Goal: Task Accomplishment & Management: Complete application form

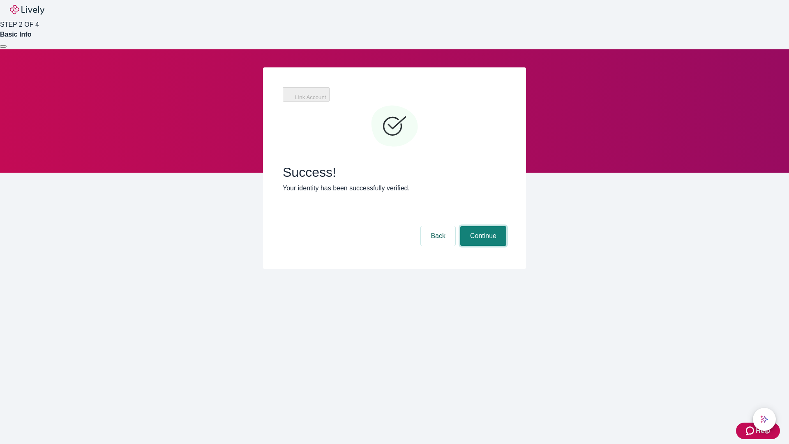
click at [482, 226] on button "Continue" at bounding box center [483, 236] width 46 height 20
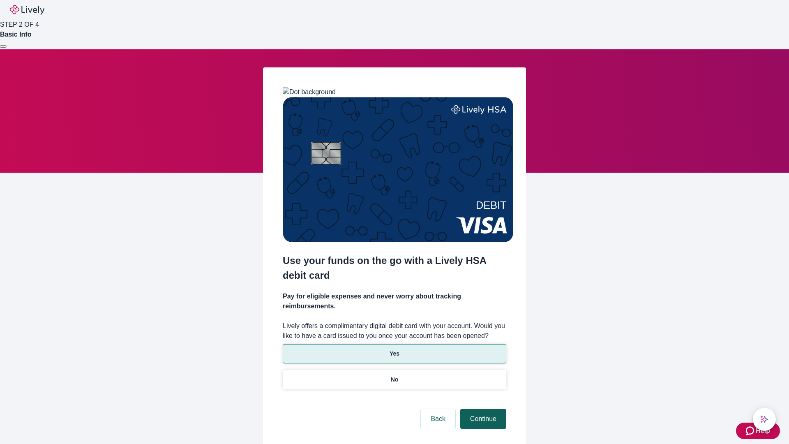
click at [394, 349] on p "Yes" at bounding box center [395, 353] width 10 height 9
click at [482, 409] on button "Continue" at bounding box center [483, 419] width 46 height 20
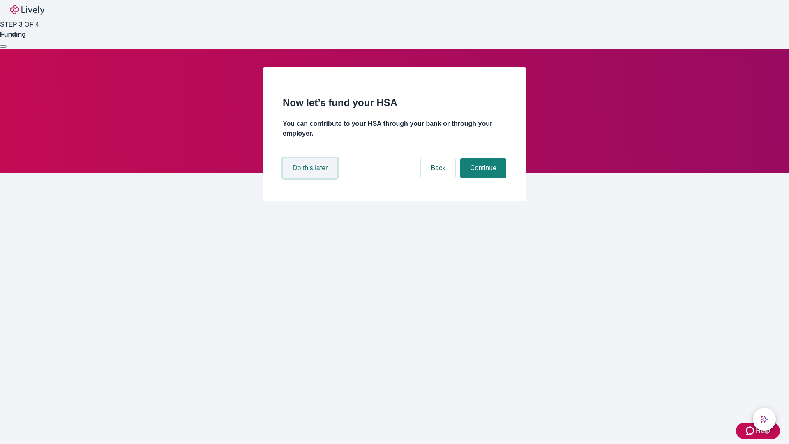
click at [311, 178] on button "Do this later" at bounding box center [310, 168] width 55 height 20
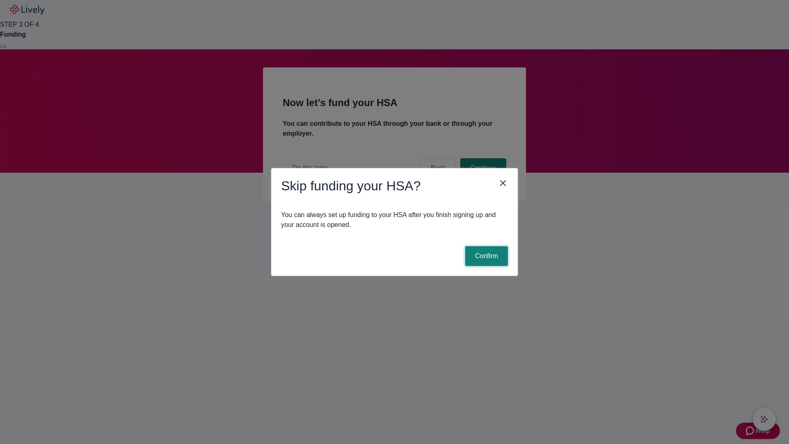
click at [485, 256] on button "Confirm" at bounding box center [486, 256] width 43 height 20
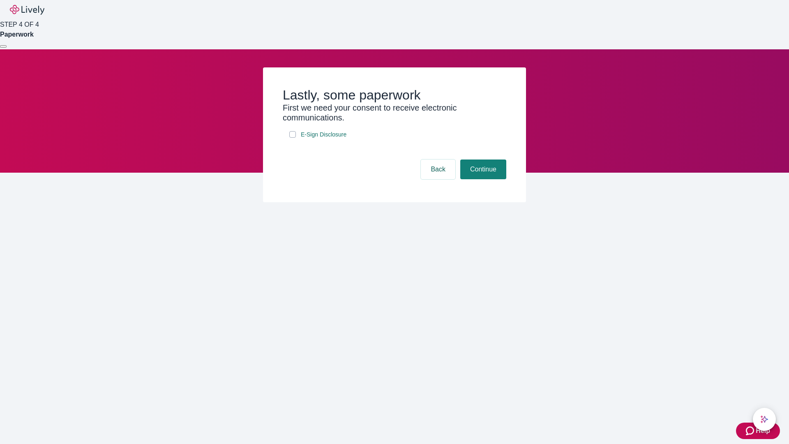
click at [293, 138] on input "E-Sign Disclosure" at bounding box center [292, 134] width 7 height 7
checkbox input "true"
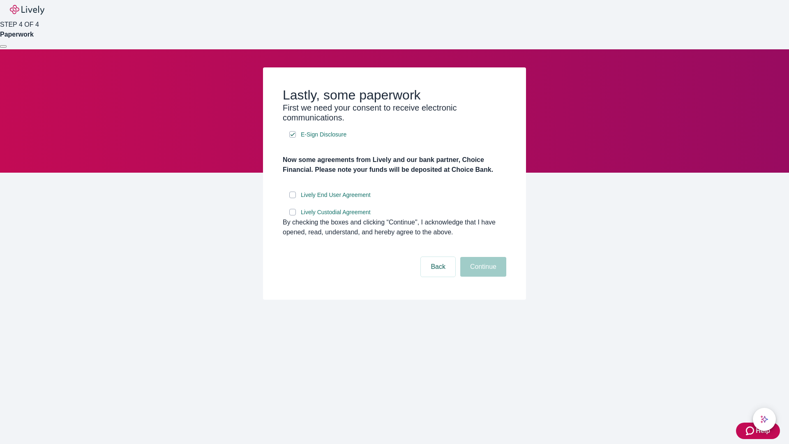
click at [293, 198] on input "Lively End User Agreement" at bounding box center [292, 195] width 7 height 7
checkbox input "true"
click at [293, 215] on input "Lively Custodial Agreement" at bounding box center [292, 212] width 7 height 7
checkbox input "true"
click at [482, 277] on button "Continue" at bounding box center [483, 267] width 46 height 20
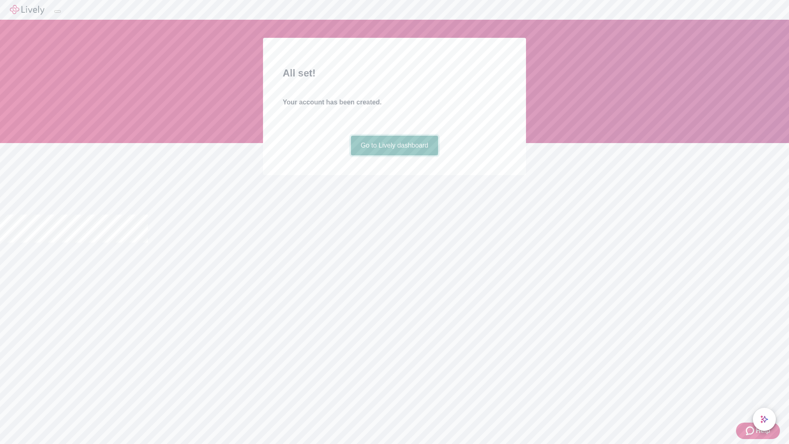
click at [394, 155] on link "Go to Lively dashboard" at bounding box center [395, 146] width 88 height 20
